Goal: Navigation & Orientation: Find specific page/section

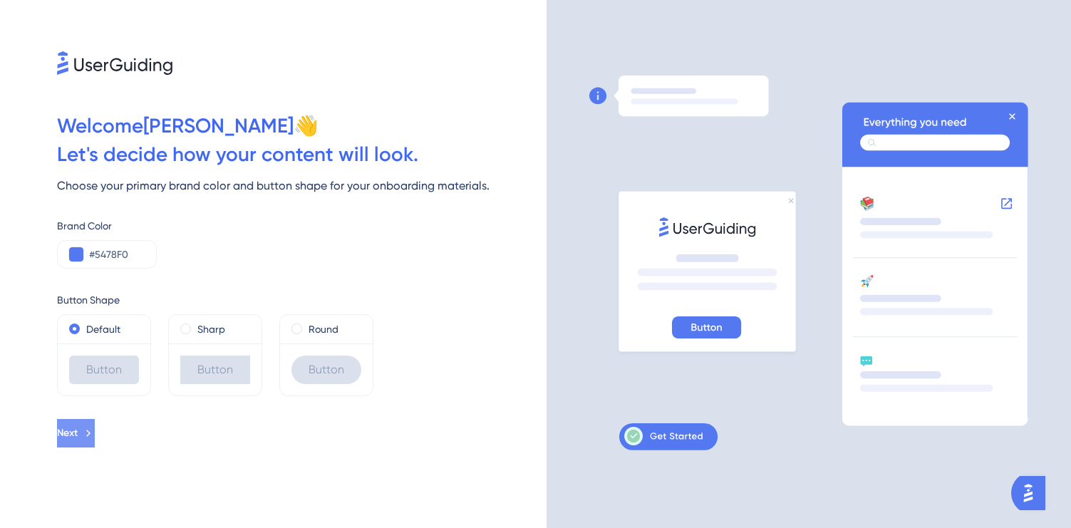
click at [95, 428] on icon at bounding box center [88, 433] width 13 height 13
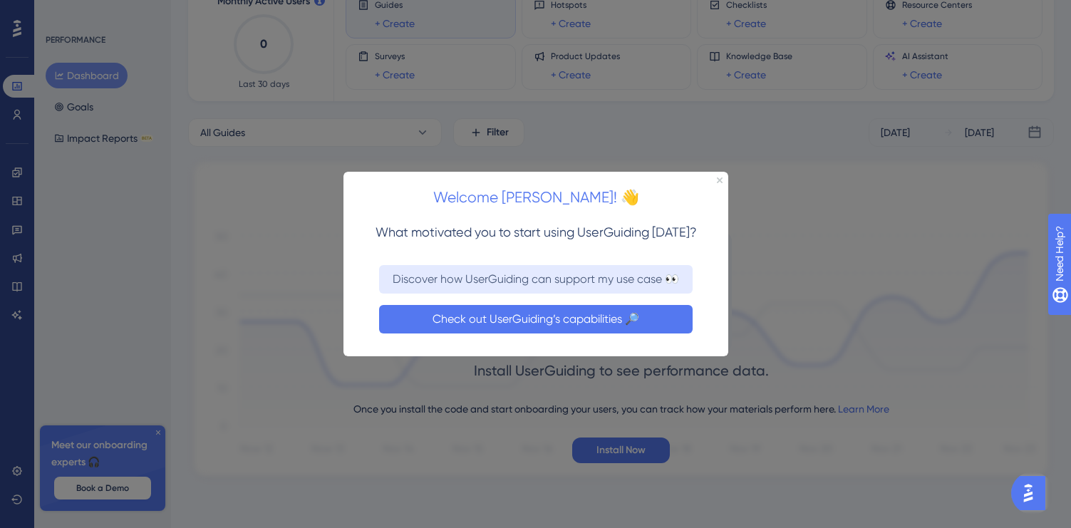
scroll to position [93, 0]
click at [632, 312] on button "Check out UserGuiding’s capabilities 🔎" at bounding box center [535, 318] width 314 height 29
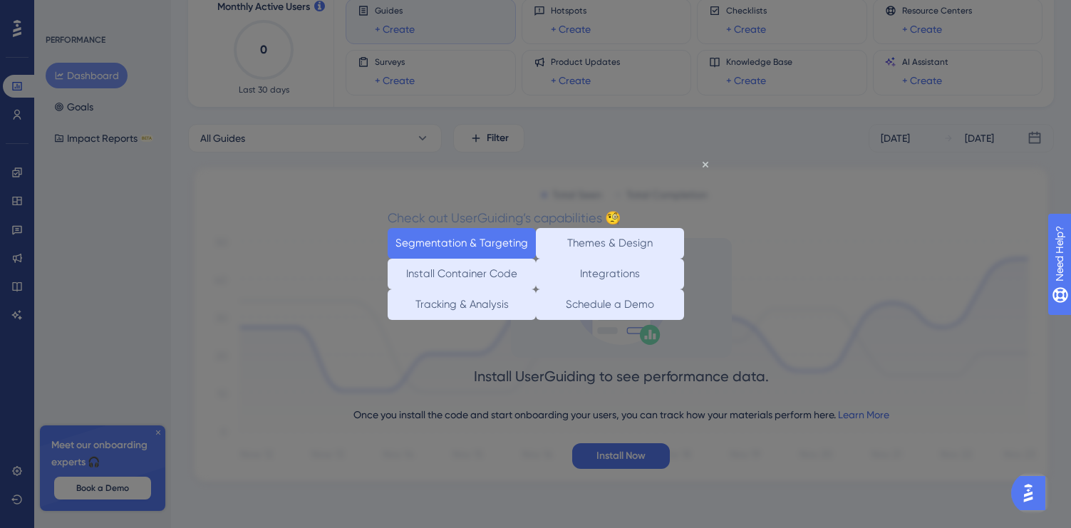
click at [467, 235] on button "Segmentation & Targeting" at bounding box center [461, 243] width 148 height 31
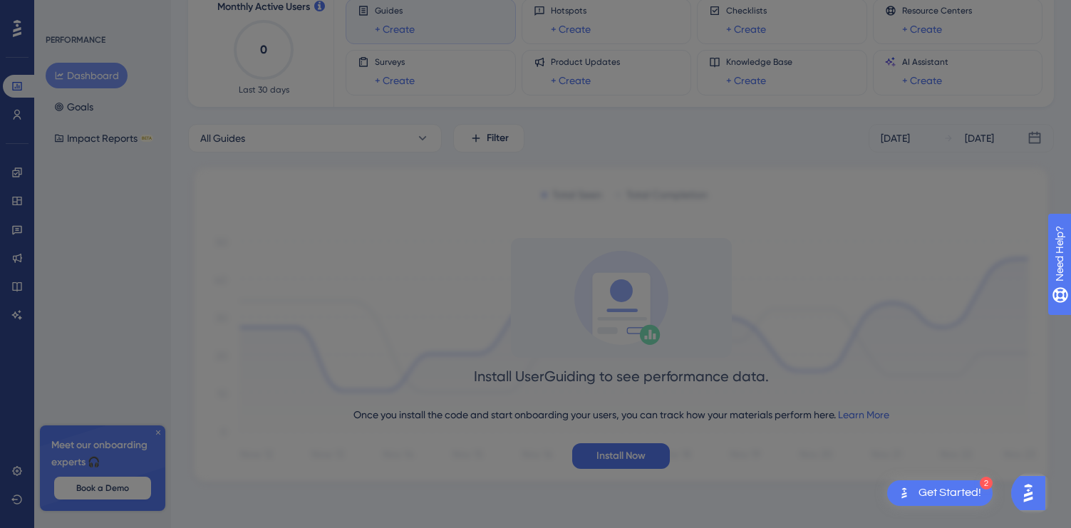
scroll to position [0, 0]
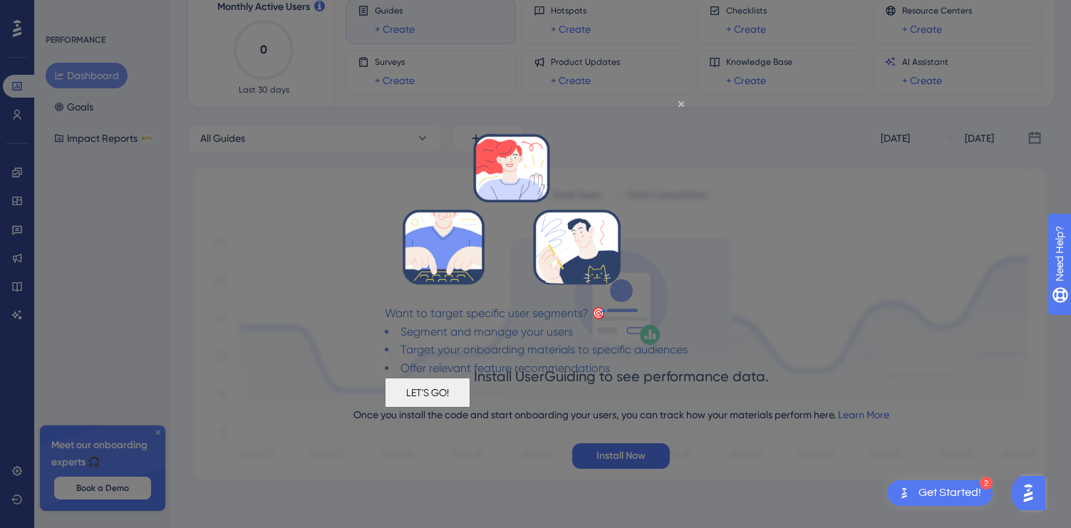
click at [470, 405] on button "LET'S GO!" at bounding box center [427, 392] width 86 height 30
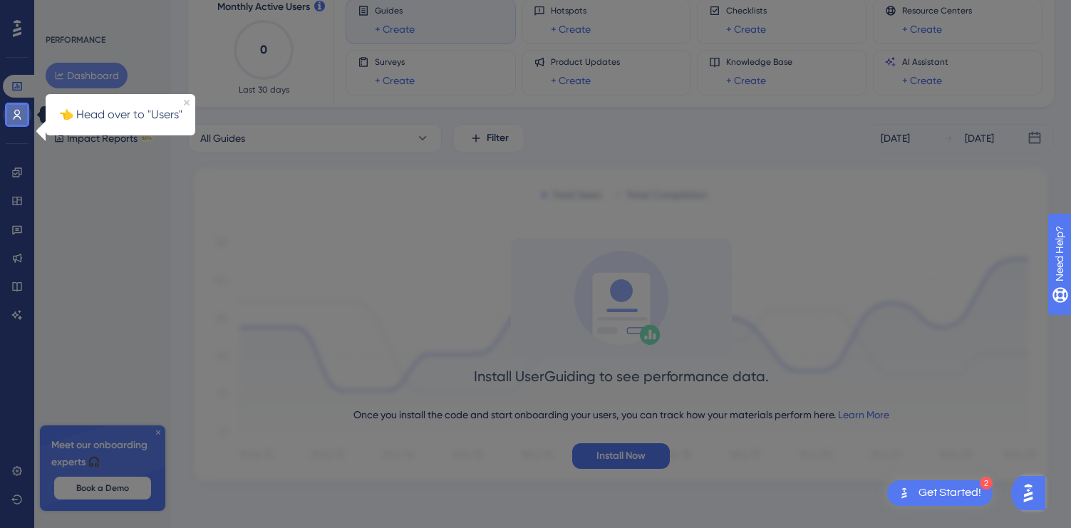
click at [18, 115] on icon at bounding box center [16, 114] width 11 height 11
